Goal: Information Seeking & Learning: Learn about a topic

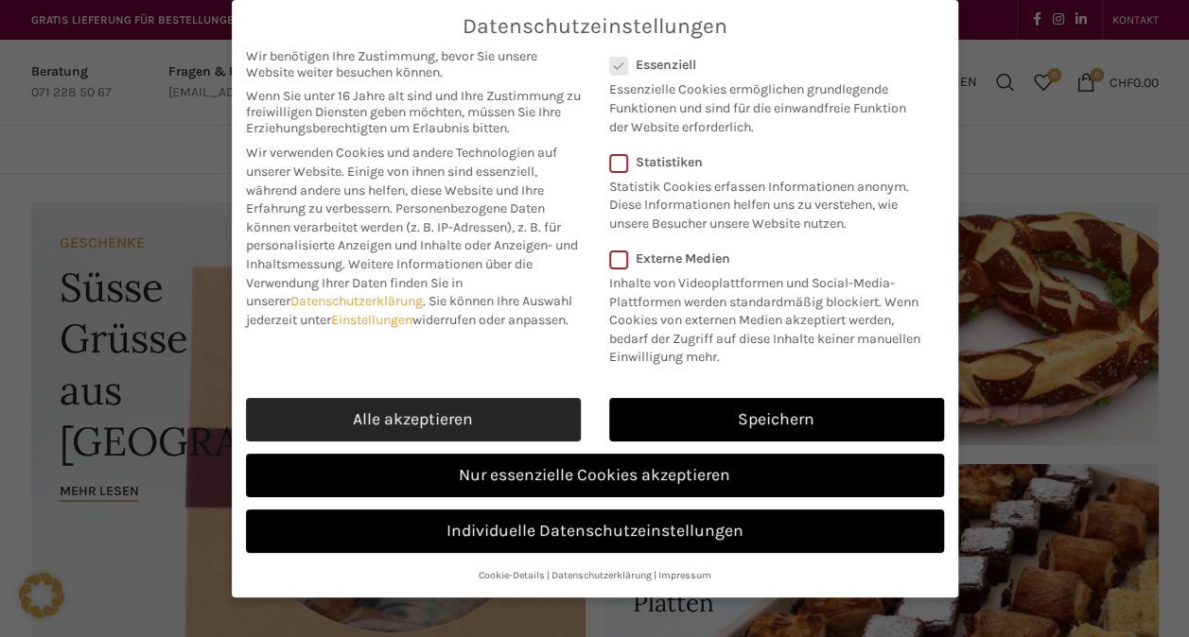
click at [461, 419] on link "Alle akzeptieren" at bounding box center [413, 420] width 335 height 44
checkbox input "true"
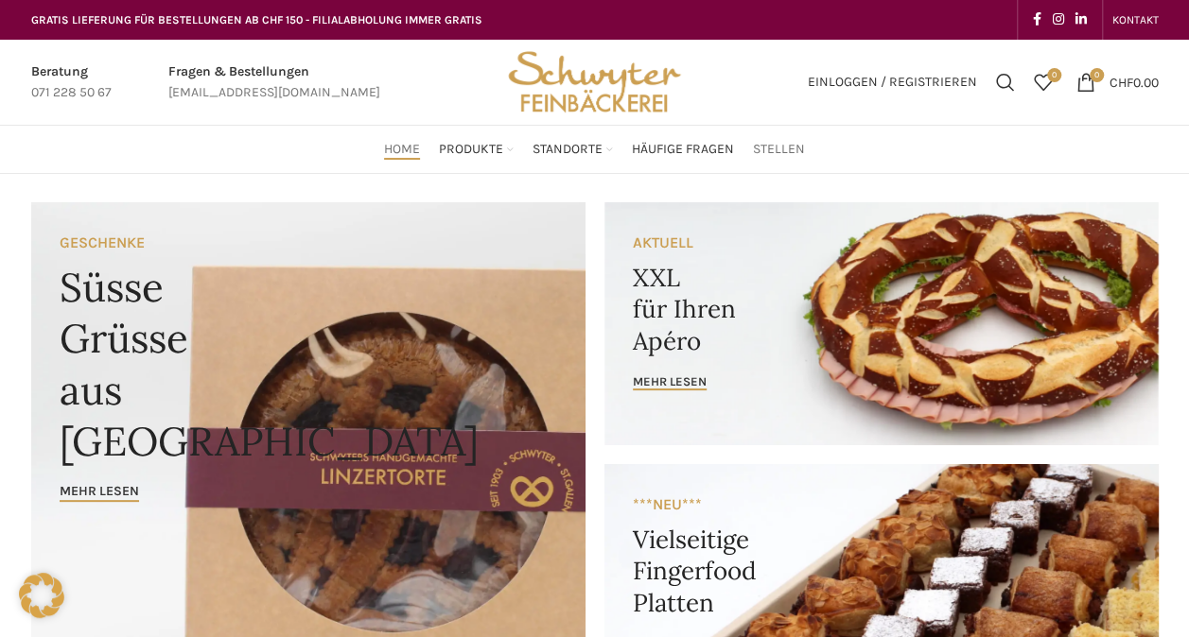
click at [766, 145] on span "Stellen" at bounding box center [779, 150] width 52 height 18
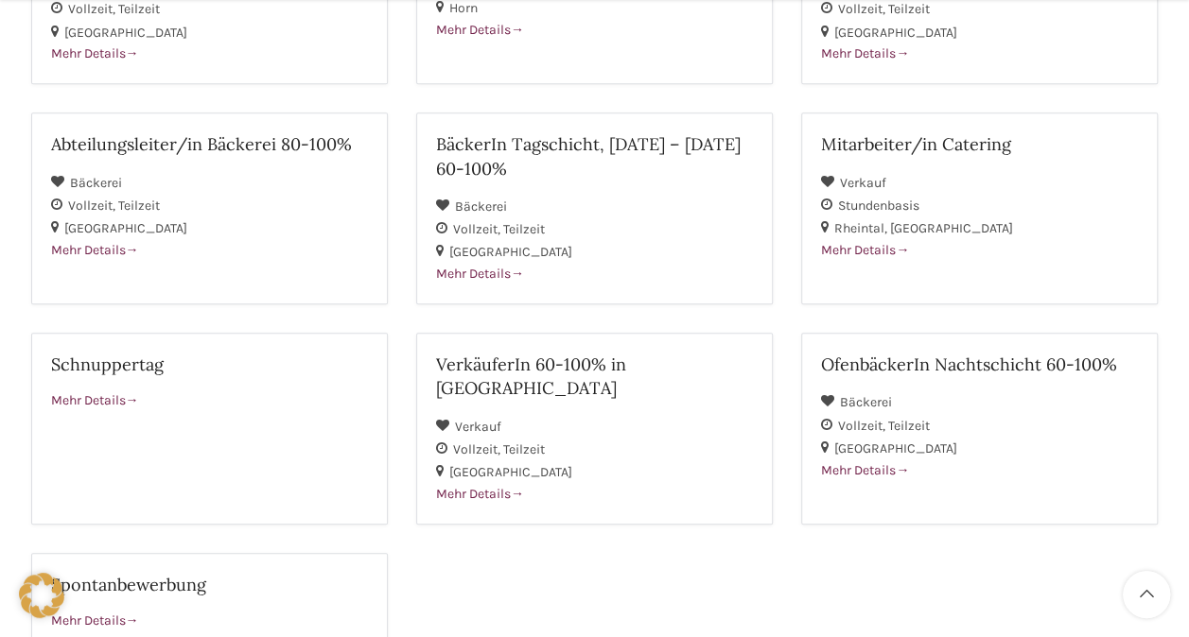
scroll to position [473, 0]
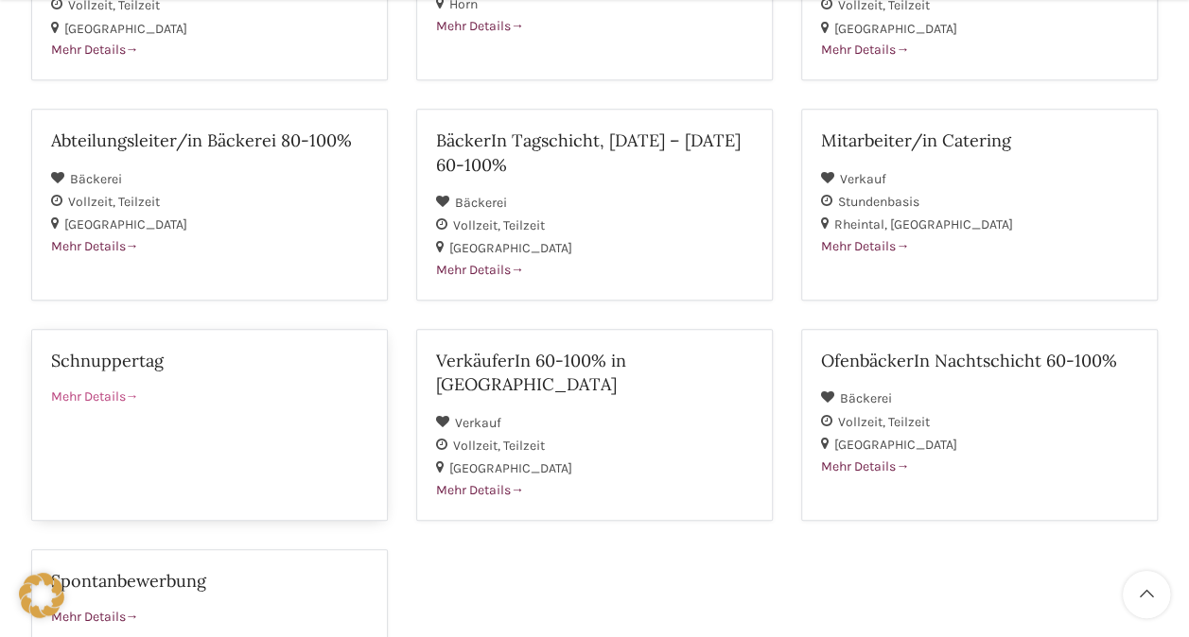
click at [89, 379] on div "Schnuppertag" at bounding box center [209, 368] width 317 height 38
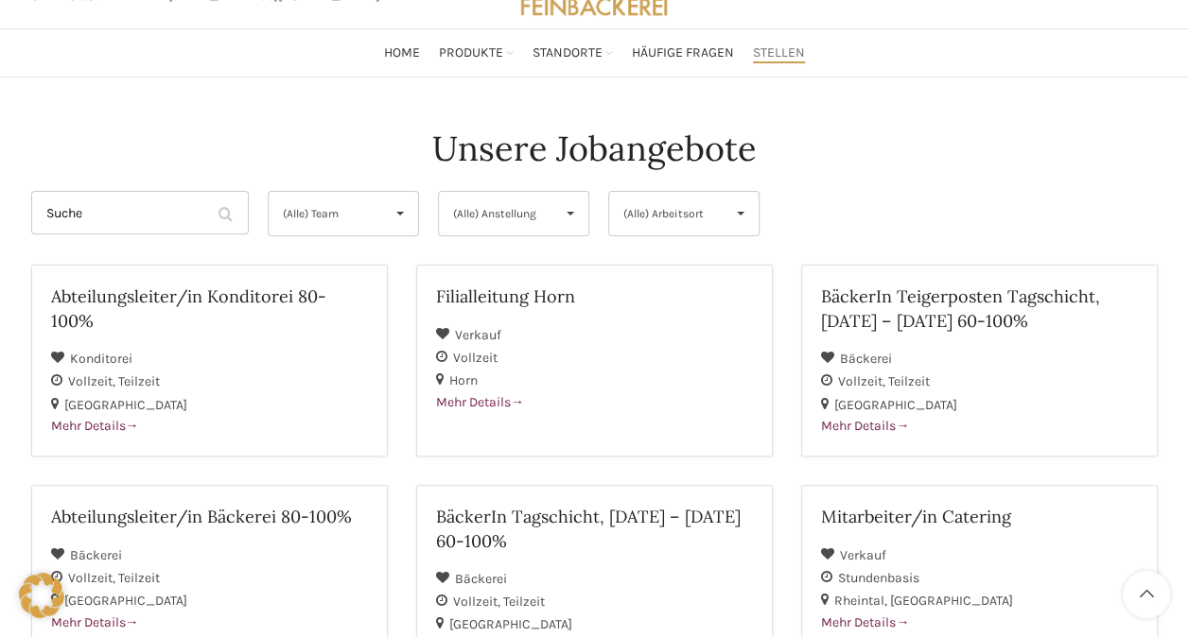
scroll to position [0, 0]
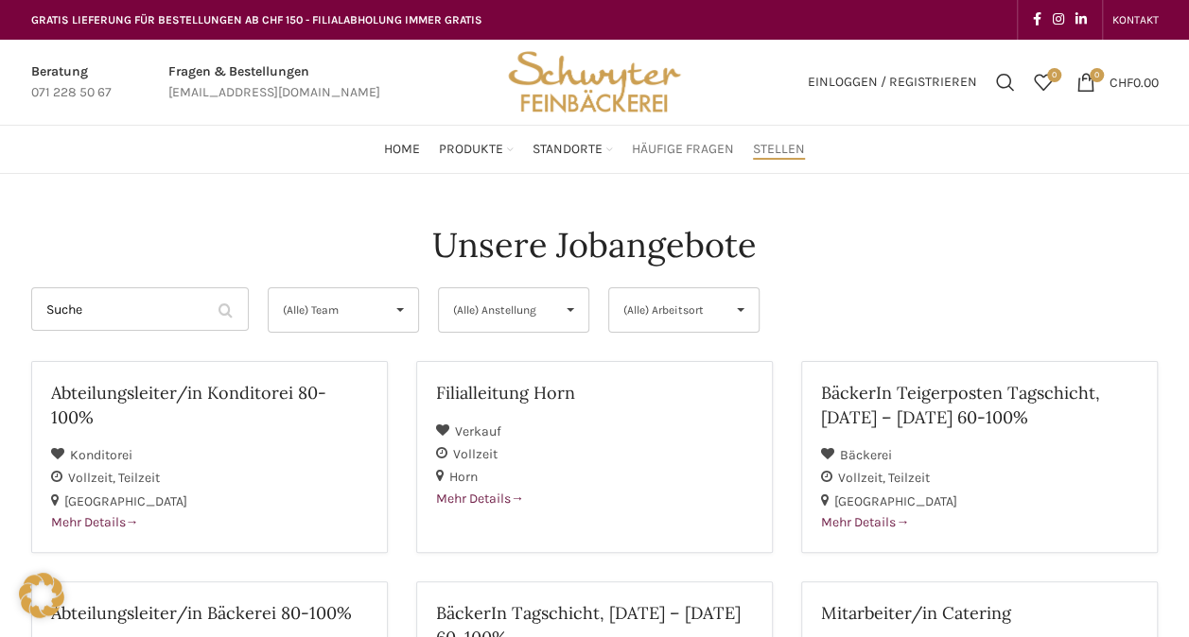
click at [707, 153] on span "Häufige Fragen" at bounding box center [683, 150] width 102 height 18
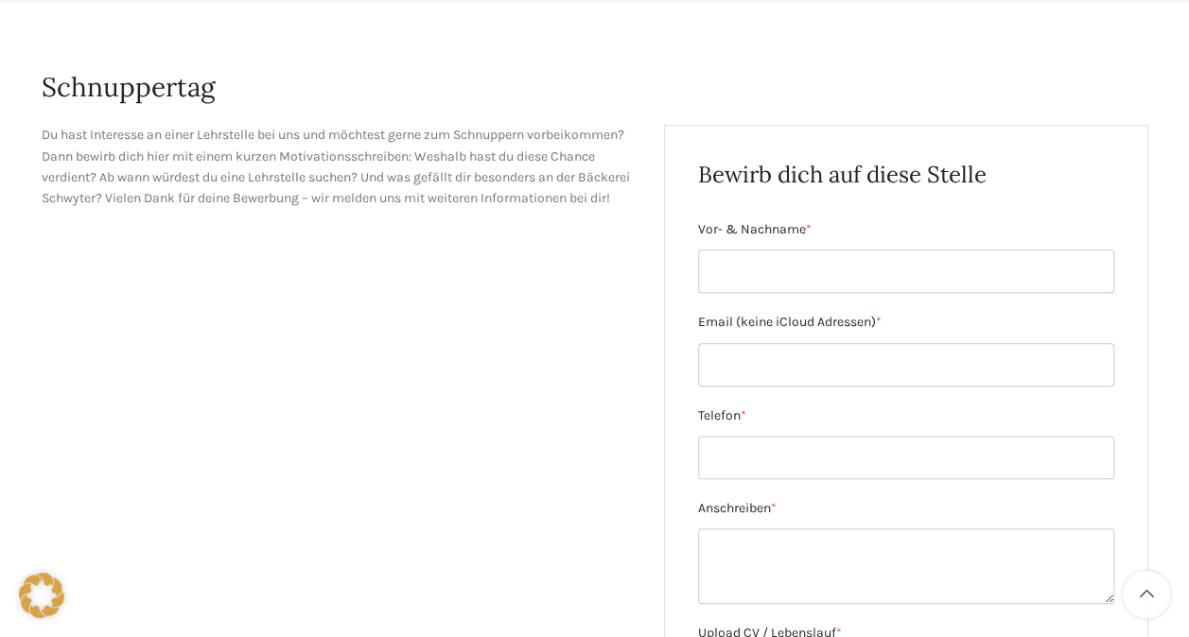
scroll to position [195, 0]
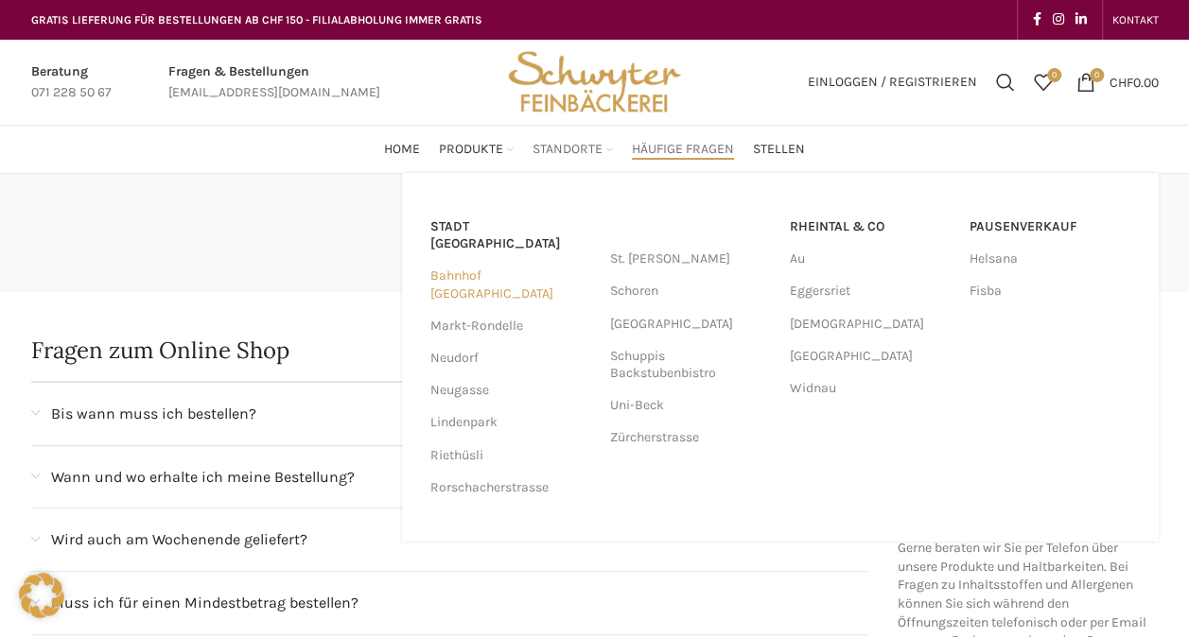
click at [492, 268] on link "Bahnhof [GEOGRAPHIC_DATA]" at bounding box center [510, 284] width 161 height 49
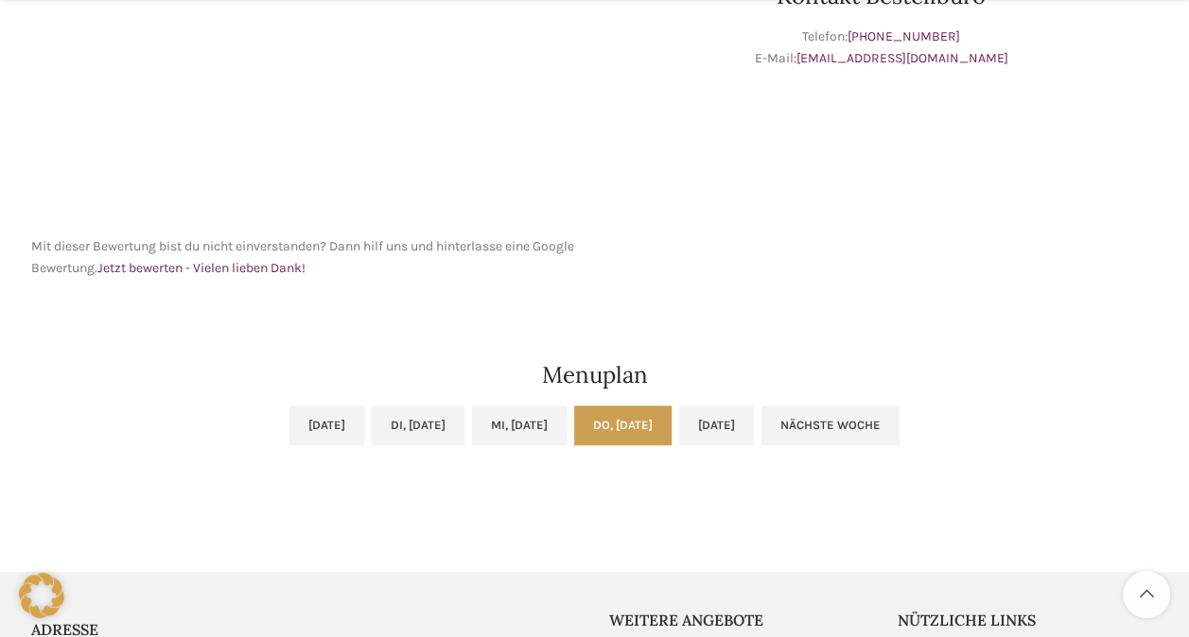
scroll to position [1008, 0]
